Goal: Information Seeking & Learning: Compare options

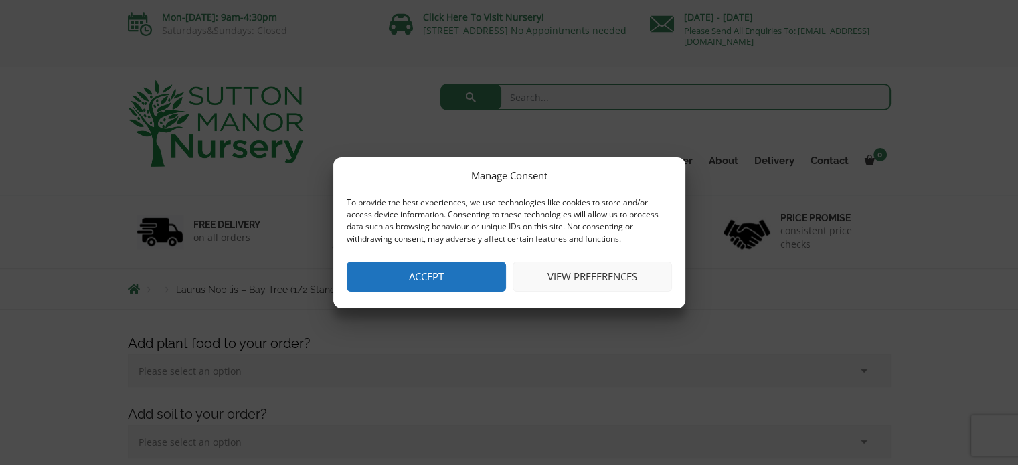
click at [424, 278] on button "Accept" at bounding box center [426, 277] width 159 height 30
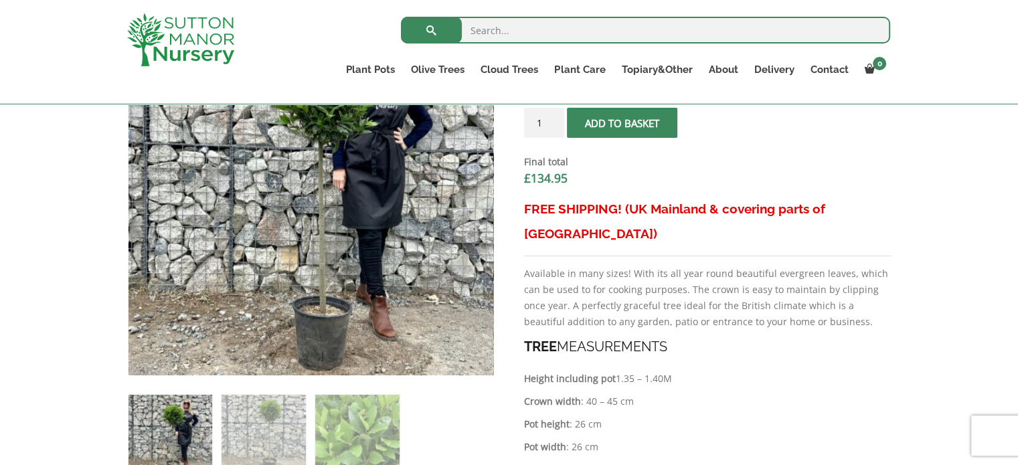
scroll to position [535, 0]
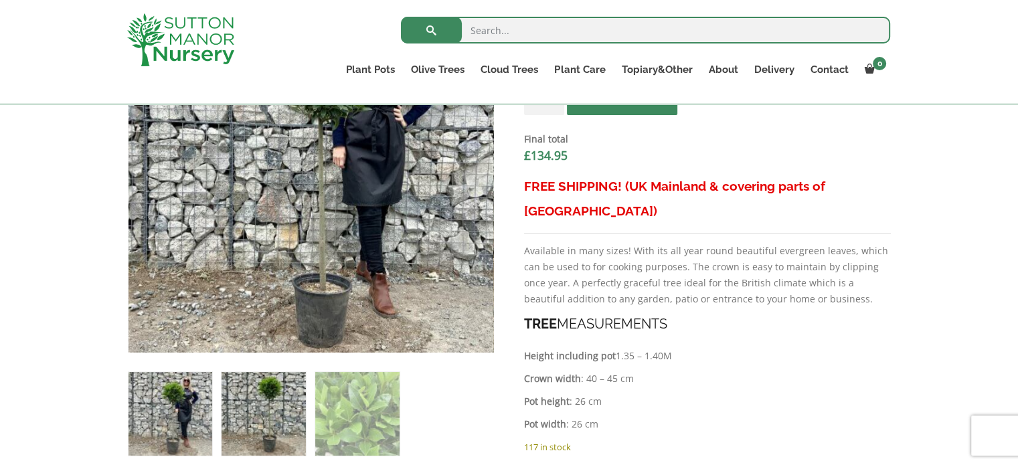
click at [245, 414] on img at bounding box center [263, 414] width 84 height 84
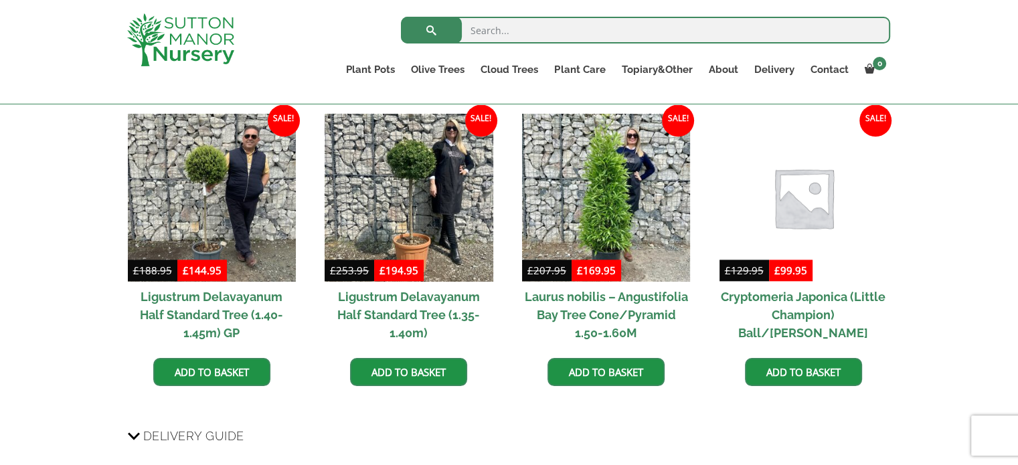
scroll to position [1488, 0]
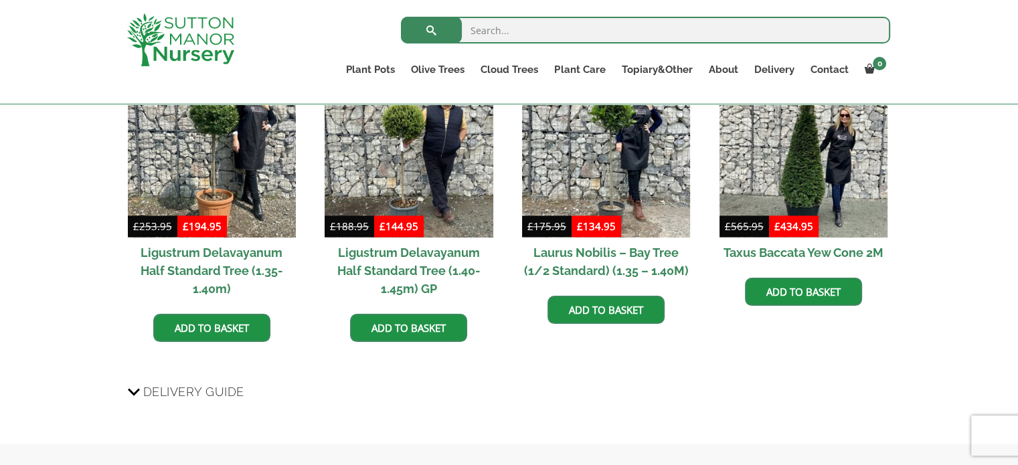
scroll to position [1740, 0]
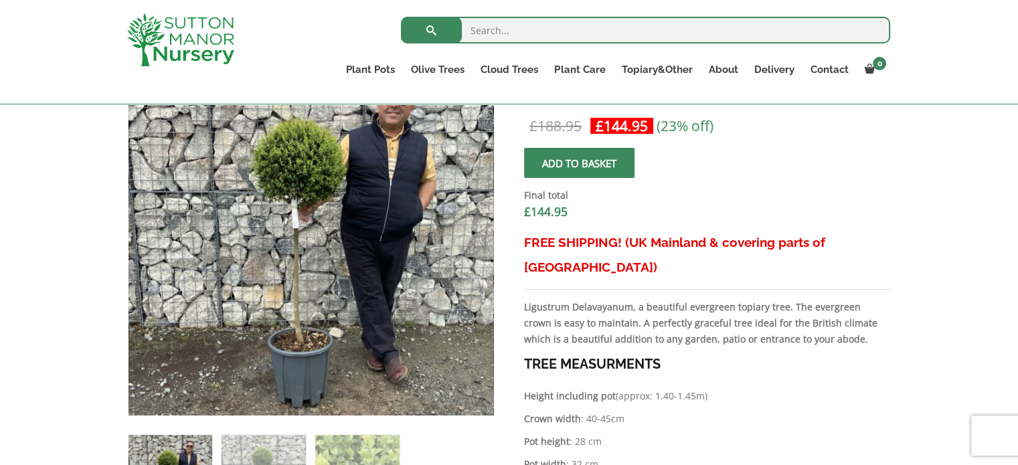
scroll to position [511, 0]
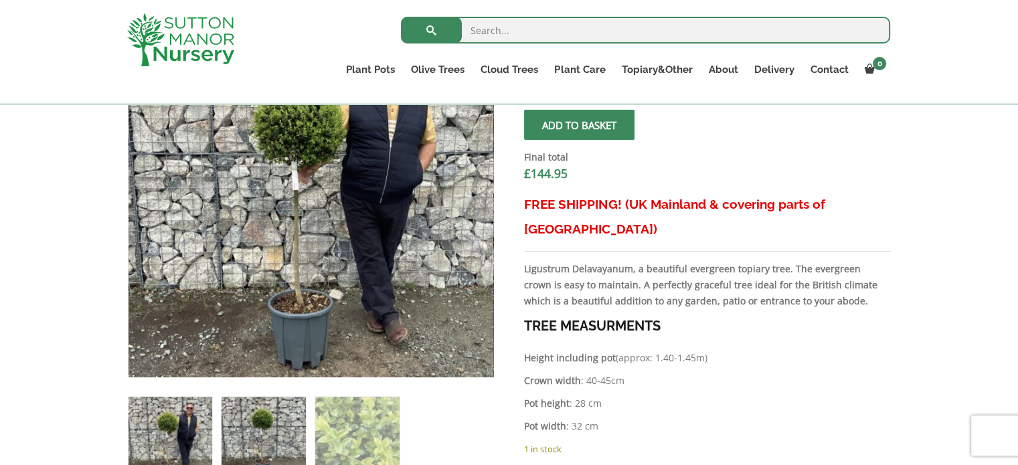
click at [231, 430] on img at bounding box center [263, 439] width 84 height 84
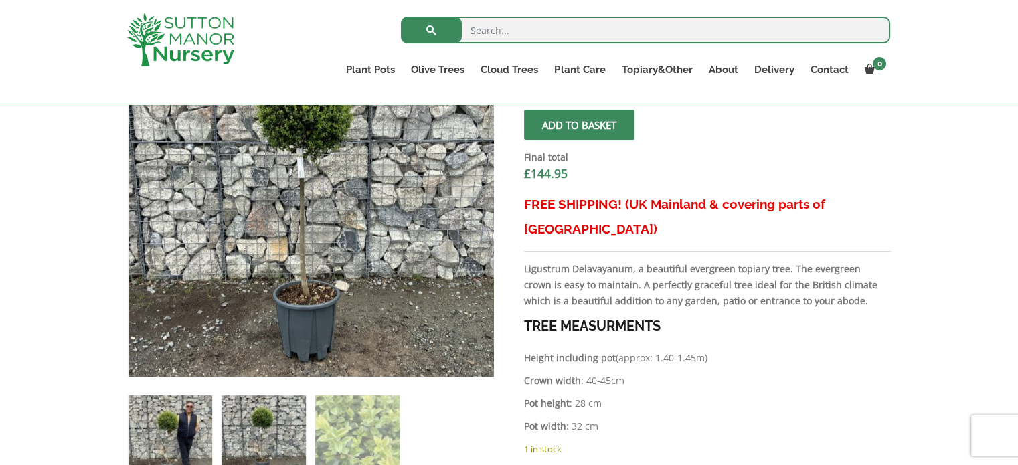
click at [166, 427] on img at bounding box center [170, 437] width 84 height 84
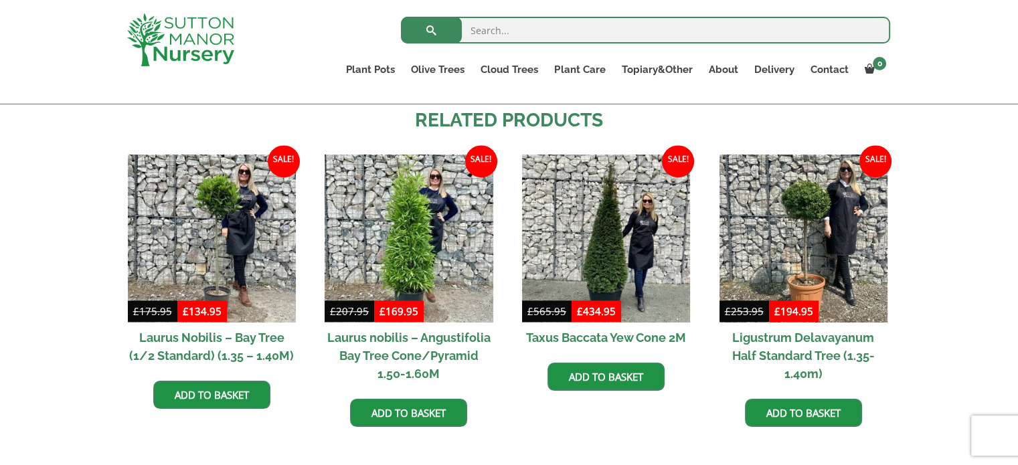
scroll to position [1204, 0]
